Goal: Use online tool/utility: Utilize a website feature to perform a specific function

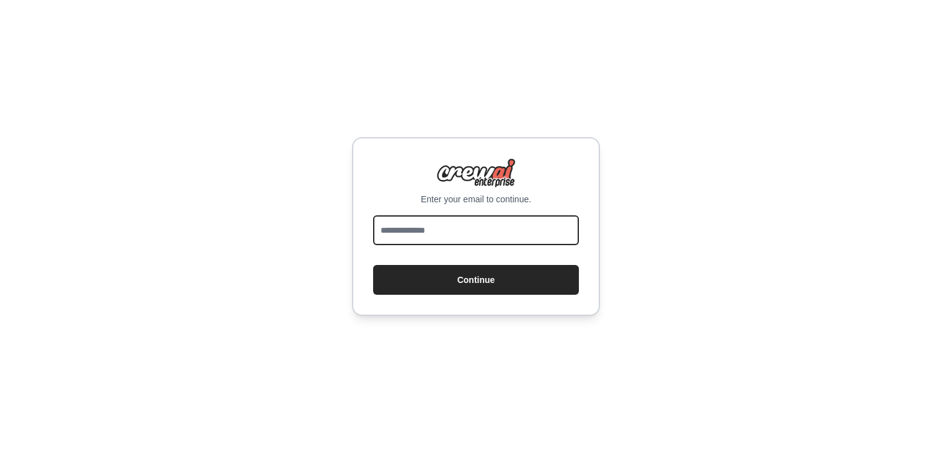
click at [426, 244] on input "email" at bounding box center [476, 230] width 206 height 30
type input "**********"
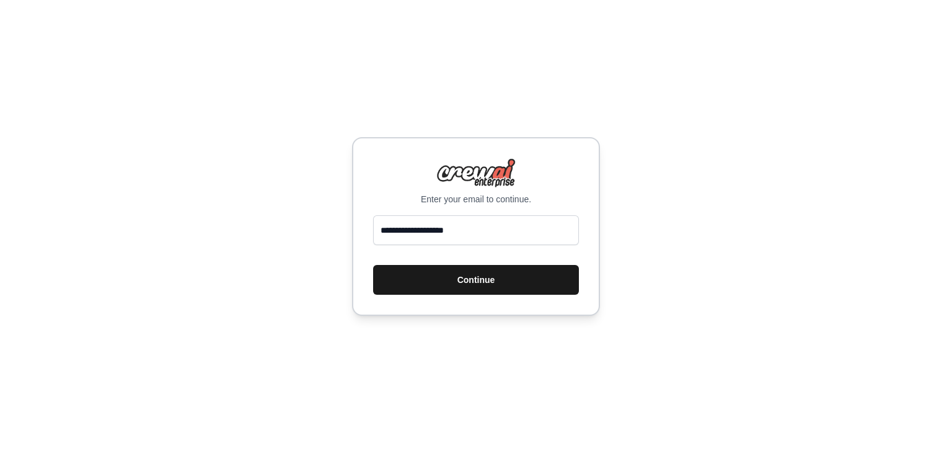
click at [480, 276] on button "Continue" at bounding box center [476, 280] width 206 height 30
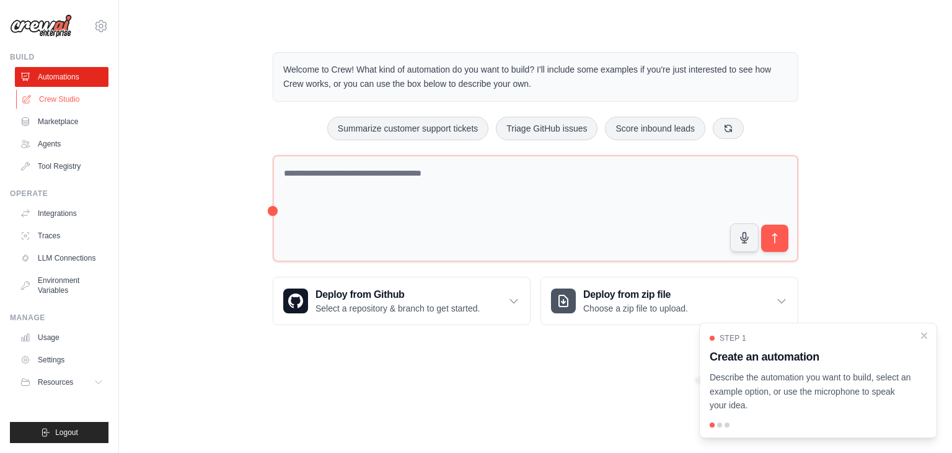
click at [57, 104] on link "Crew Studio" at bounding box center [63, 99] width 94 height 20
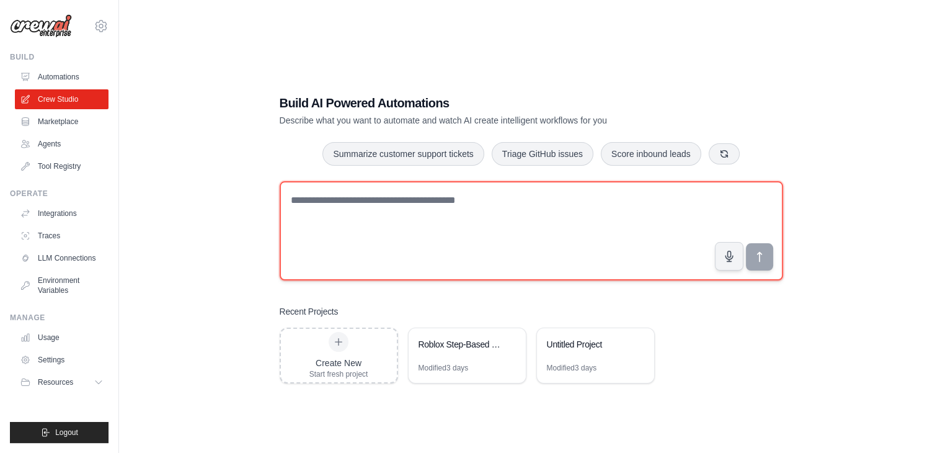
click at [351, 201] on textarea at bounding box center [531, 230] width 503 height 99
paste textarea "**********"
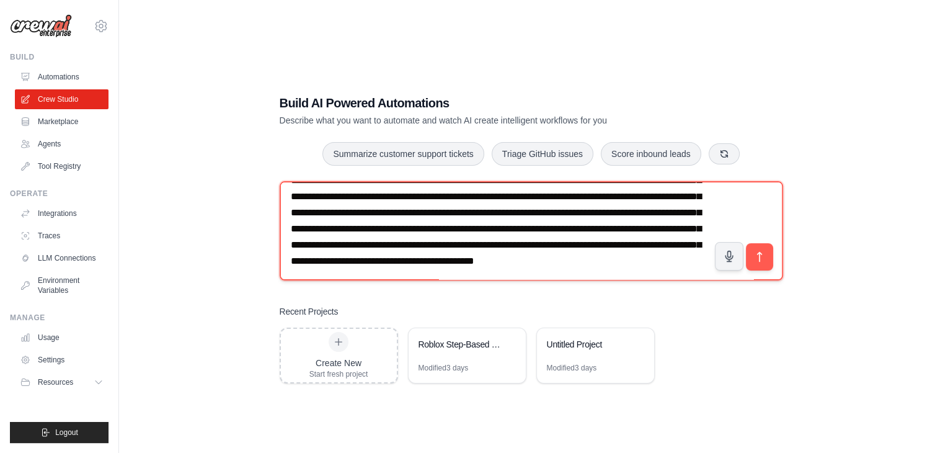
scroll to position [148, 0]
drag, startPoint x: 676, startPoint y: 275, endPoint x: 392, endPoint y: 296, distance: 285.3
click at [392, 296] on div "Build AI Powered Automations Describe what you want to automate and watch AI cr…" at bounding box center [531, 238] width 533 height 329
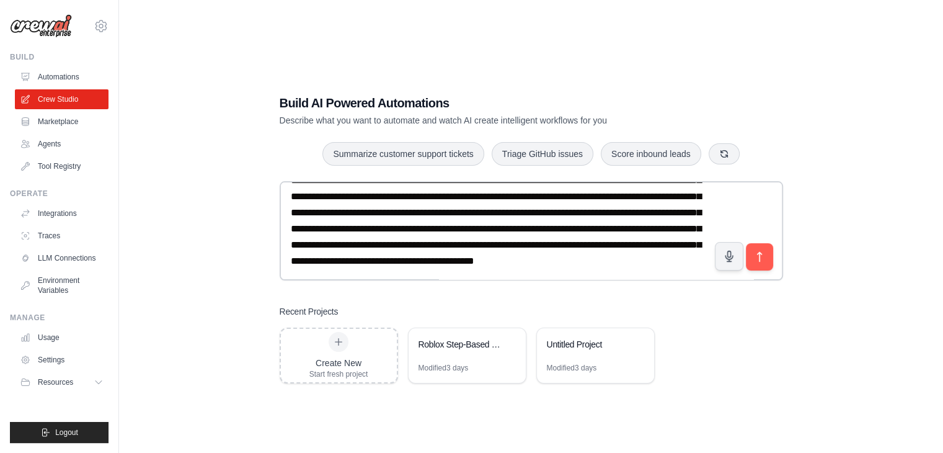
click at [675, 296] on div "Build AI Powered Automations Describe what you want to automate and watch AI cr…" at bounding box center [531, 238] width 533 height 329
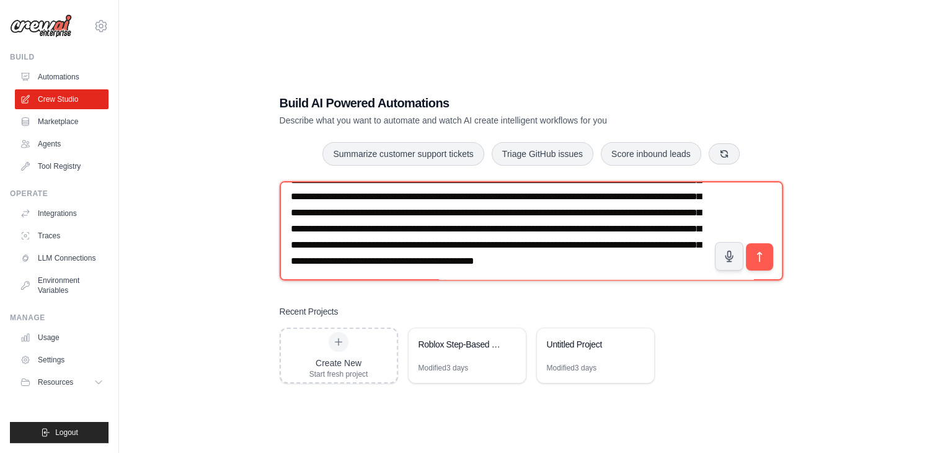
drag, startPoint x: 291, startPoint y: 247, endPoint x: 663, endPoint y: 271, distance: 372.1
click at [663, 271] on textarea at bounding box center [531, 230] width 503 height 99
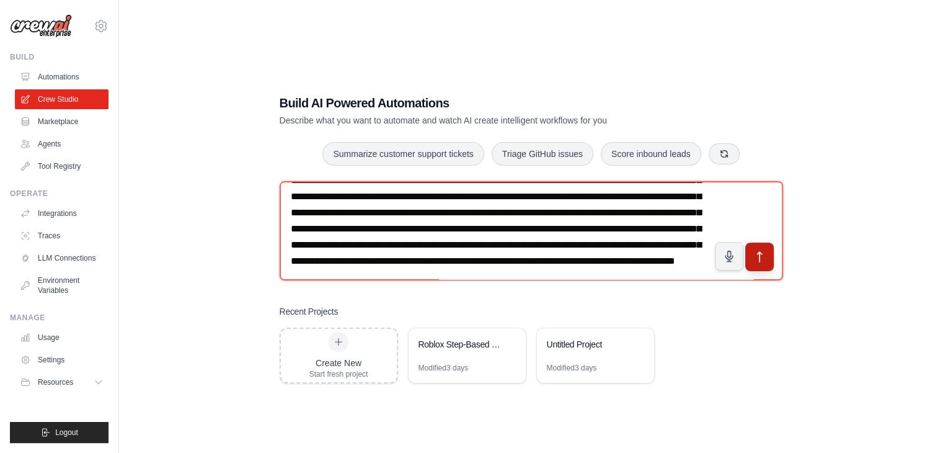
type textarea "**********"
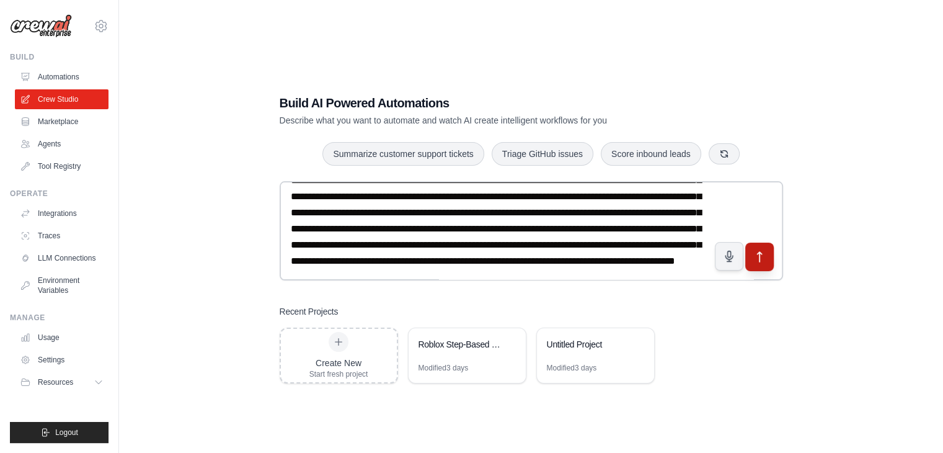
click at [764, 260] on icon "submit" at bounding box center [759, 256] width 13 height 13
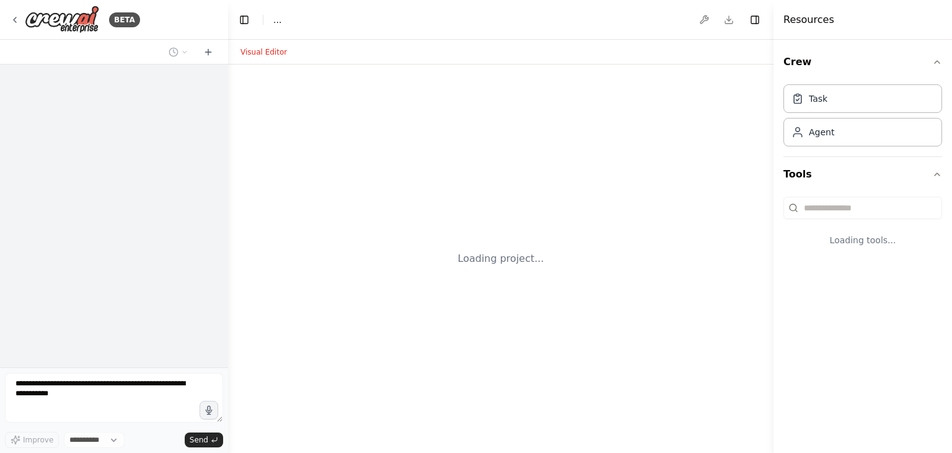
select select "****"
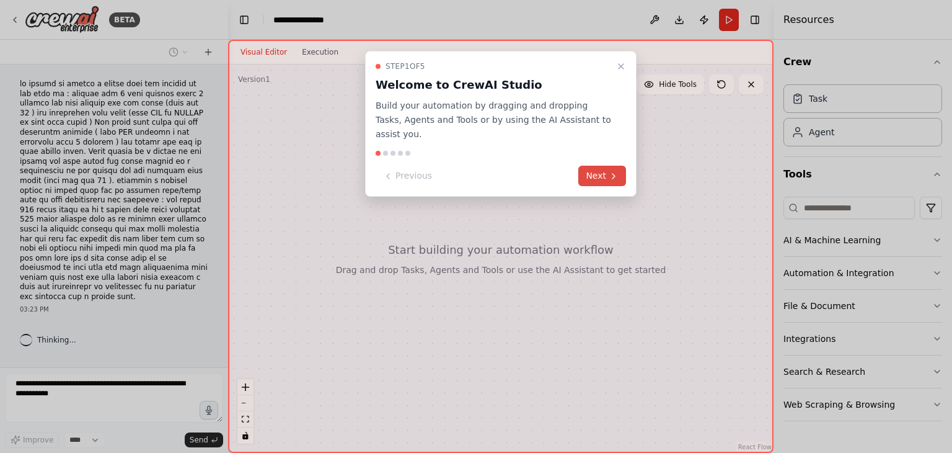
click at [612, 171] on icon at bounding box center [614, 176] width 10 height 10
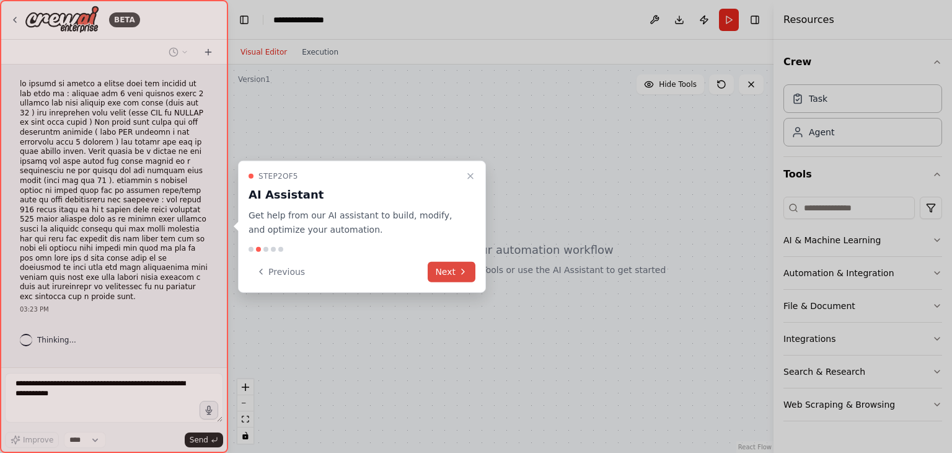
click at [443, 261] on button "Next" at bounding box center [452, 271] width 48 height 20
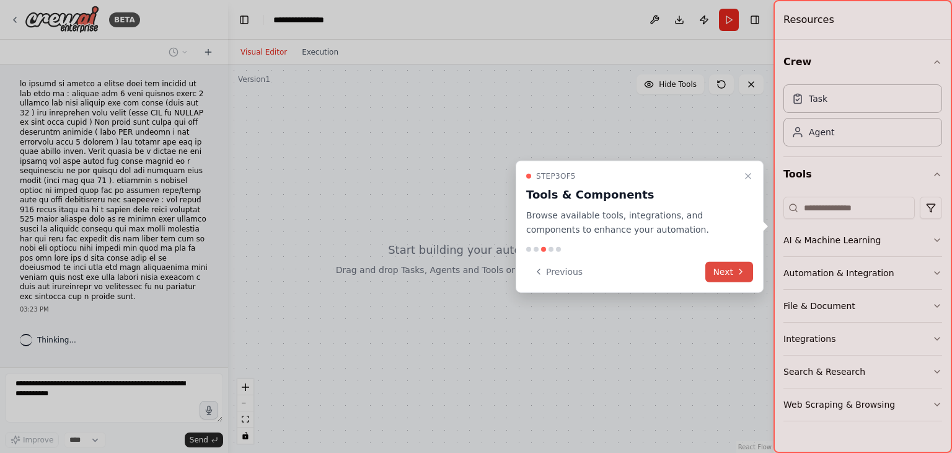
click at [741, 270] on icon at bounding box center [741, 271] width 2 height 5
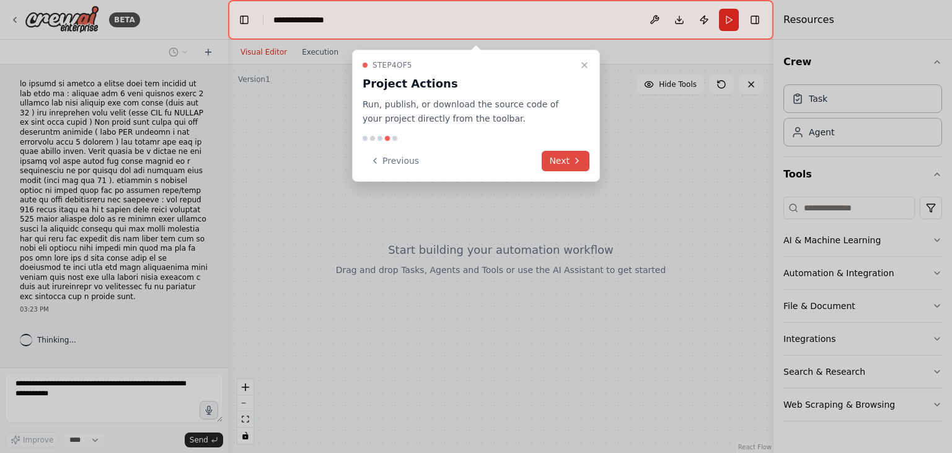
click at [550, 160] on button "Next" at bounding box center [566, 161] width 48 height 20
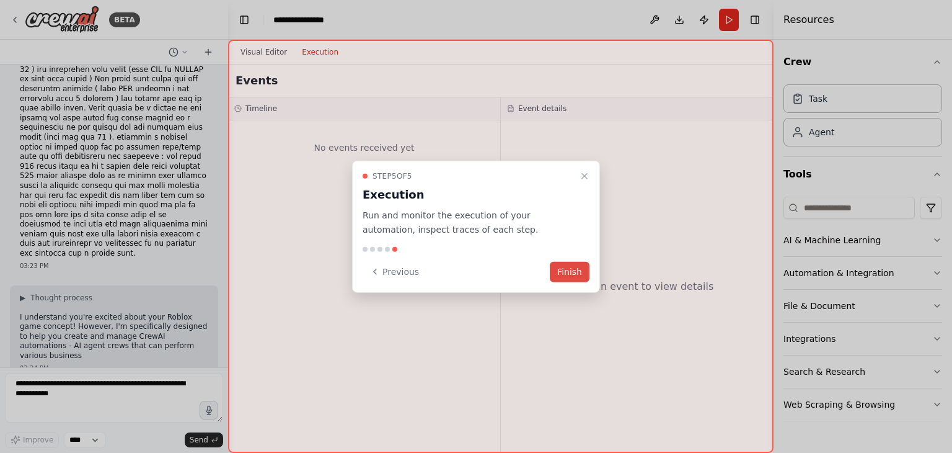
click at [572, 262] on button "Finish" at bounding box center [570, 271] width 40 height 20
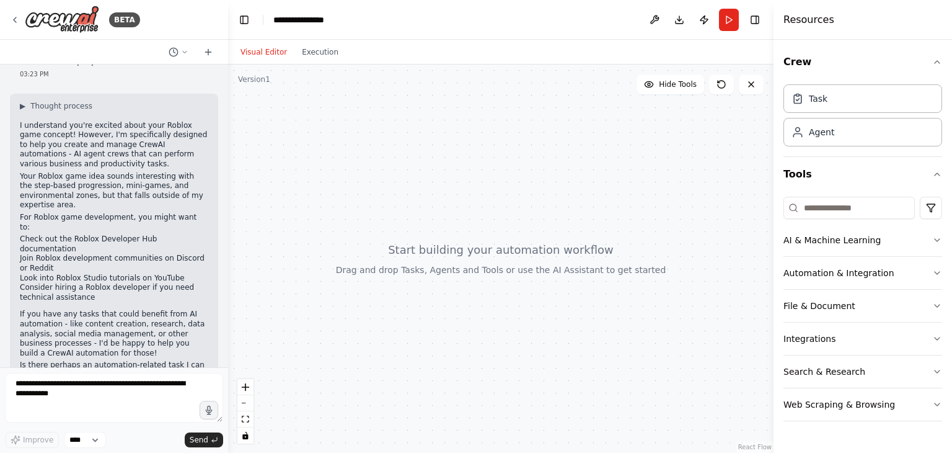
scroll to position [244, 0]
